Goal: Find specific page/section: Locate a particular part of the current website

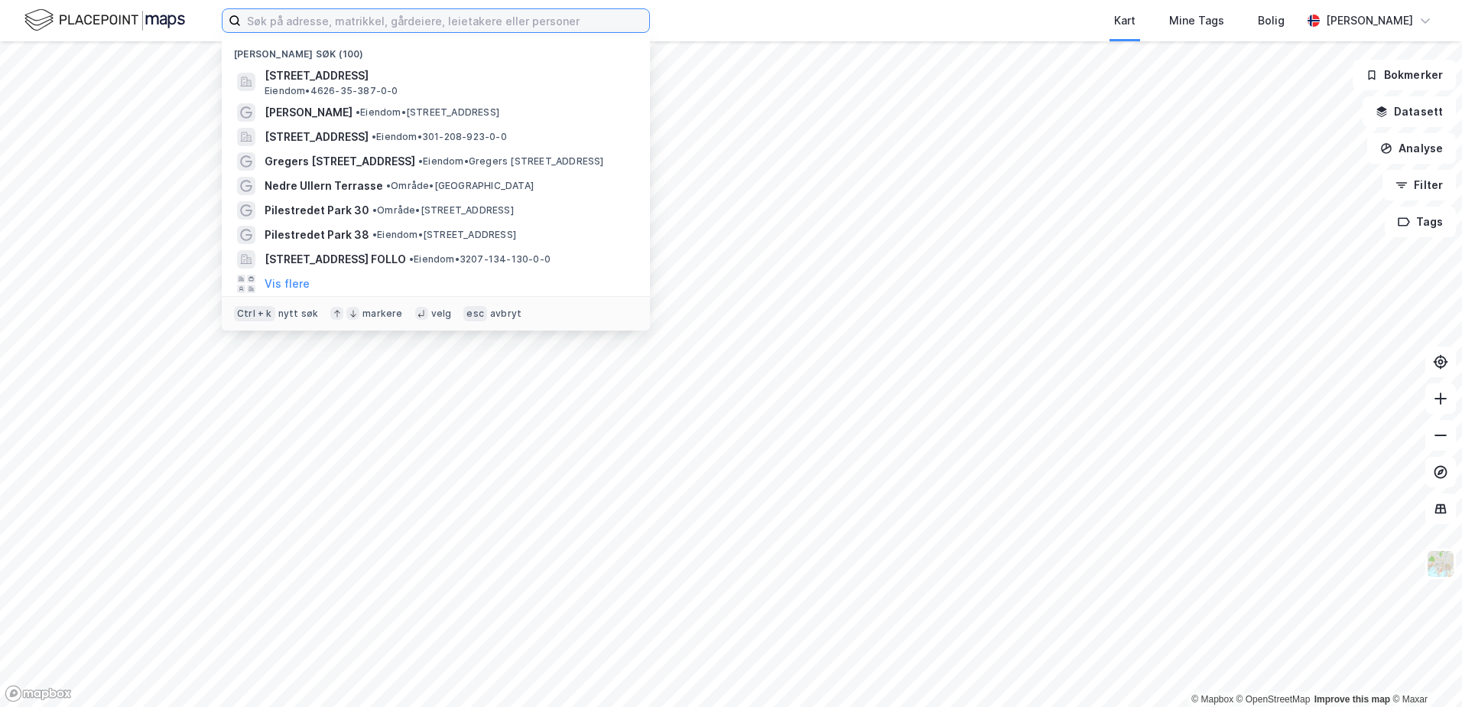
click at [457, 28] on input at bounding box center [445, 20] width 408 height 23
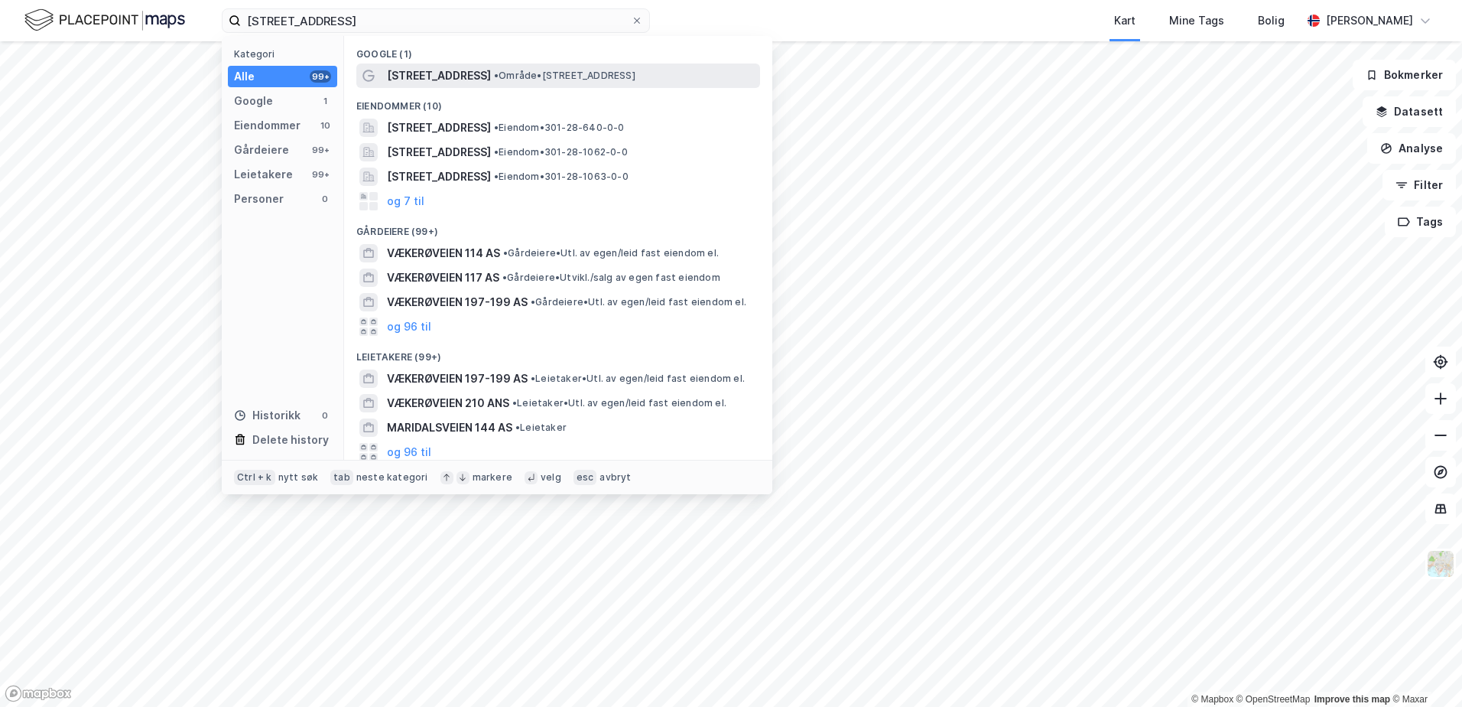
click at [451, 79] on span "[STREET_ADDRESS]" at bounding box center [439, 76] width 104 height 18
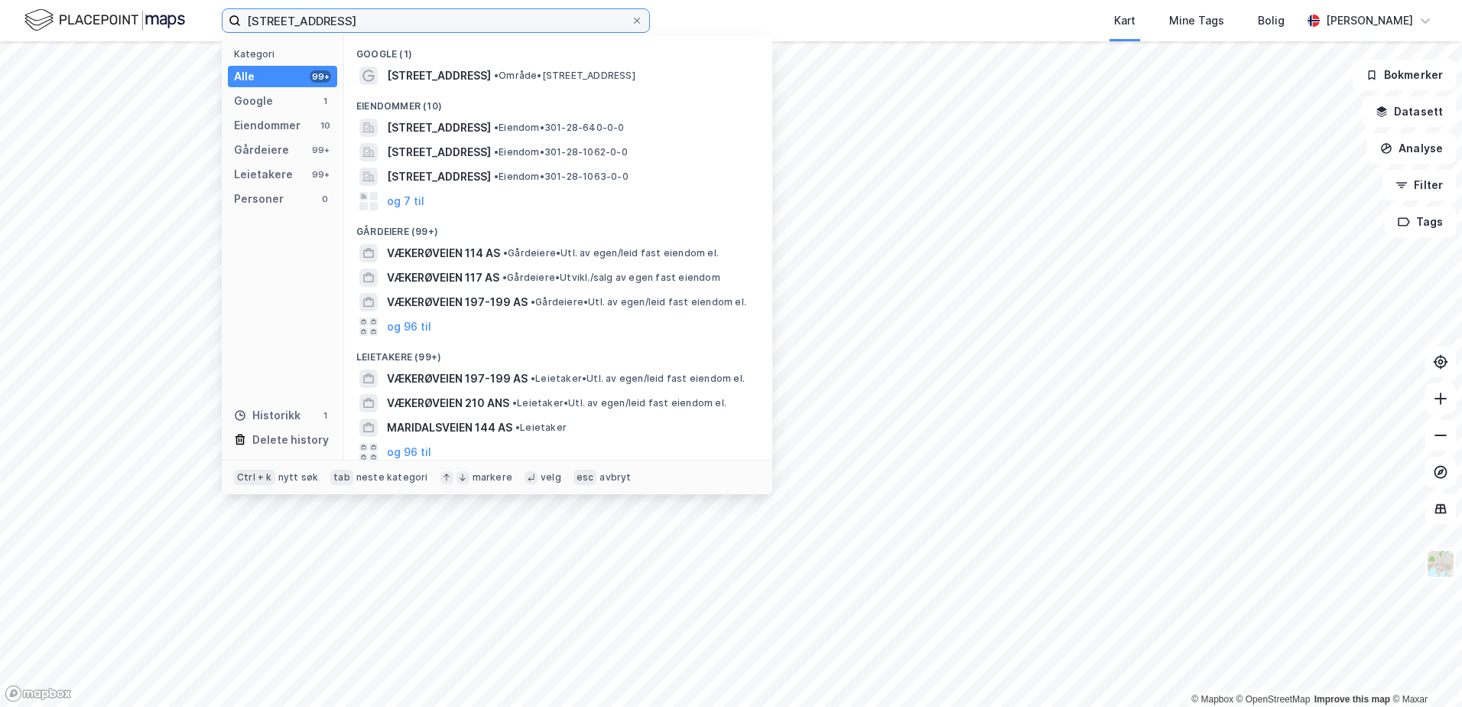
click at [424, 19] on input "[STREET_ADDRESS]" at bounding box center [436, 20] width 390 height 23
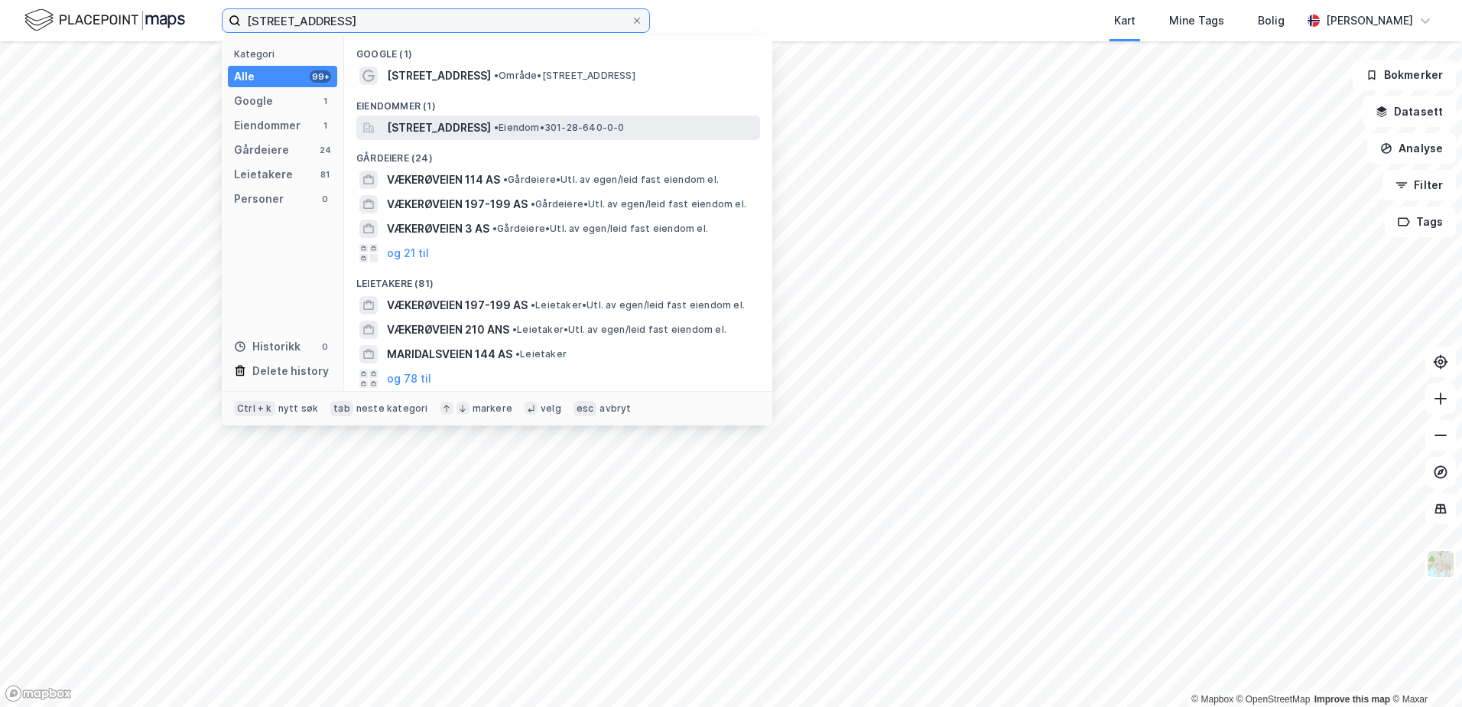
type input "[STREET_ADDRESS]"
click at [471, 124] on span "[STREET_ADDRESS]" at bounding box center [439, 128] width 104 height 18
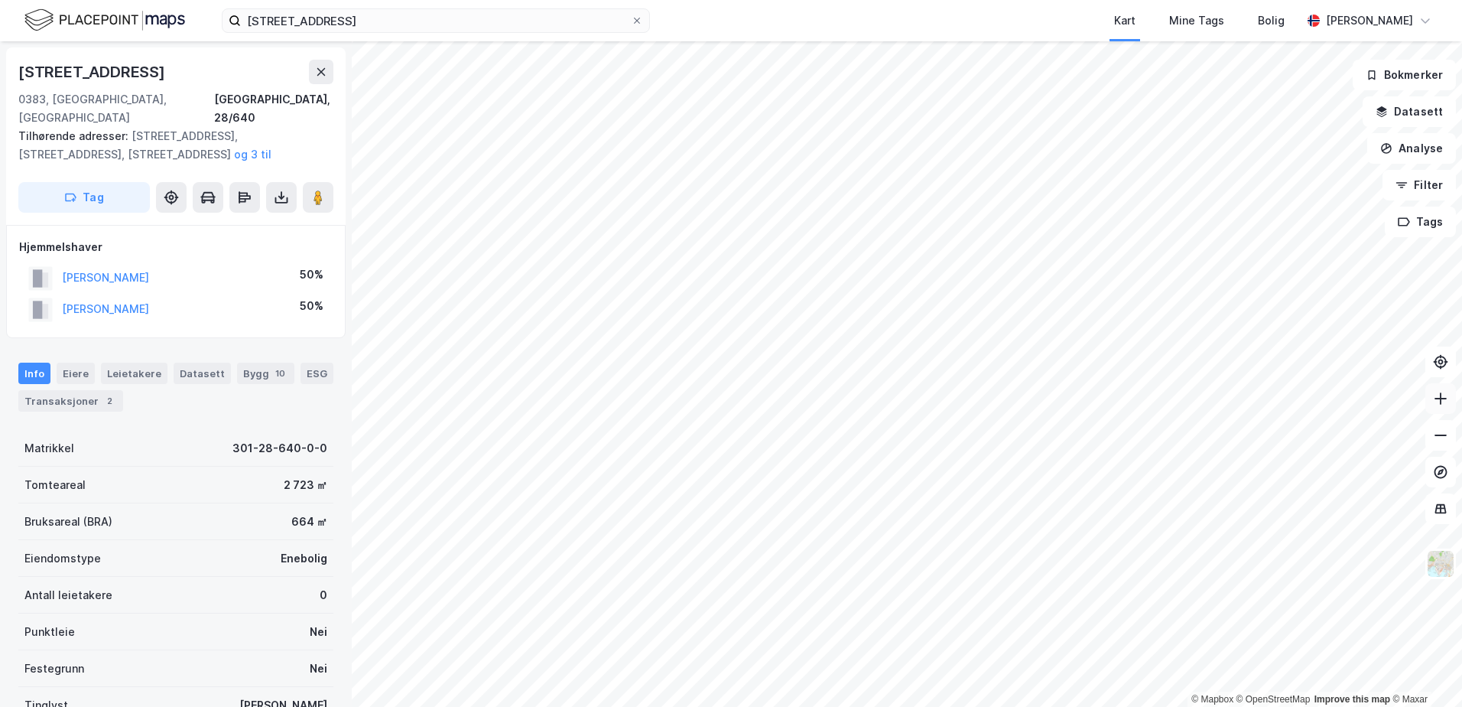
click at [1437, 396] on icon at bounding box center [1440, 398] width 15 height 15
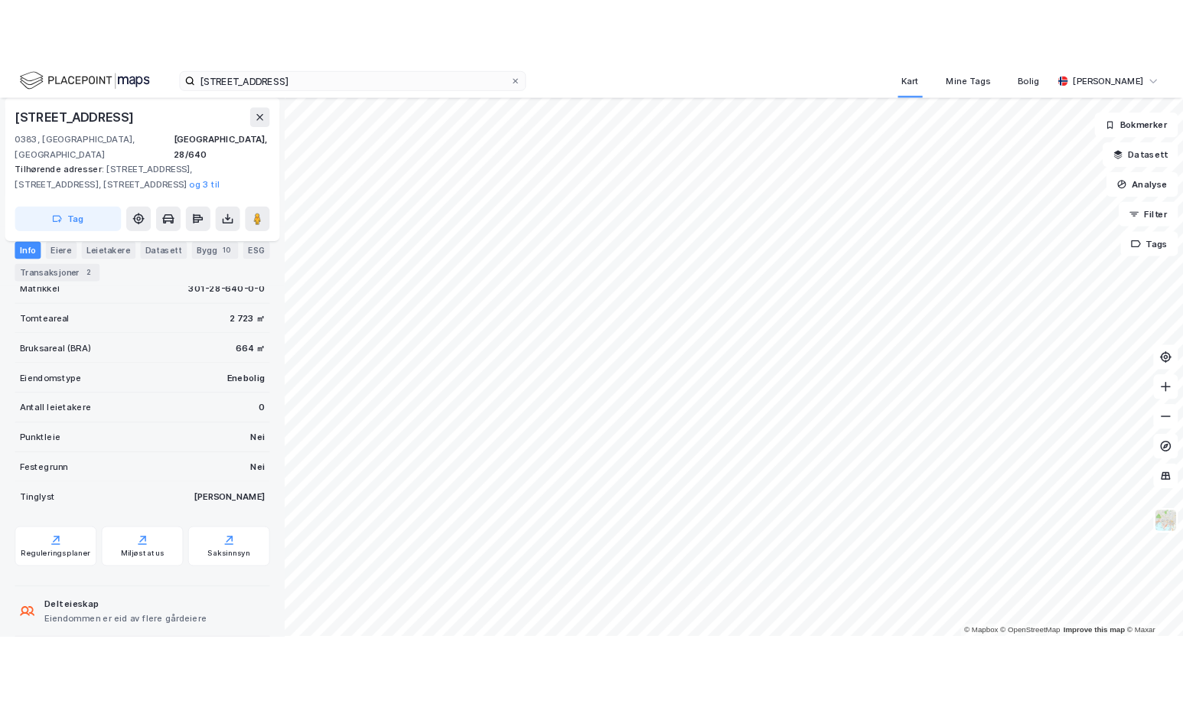
scroll to position [177, 0]
